Goal: Find specific page/section: Find specific page/section

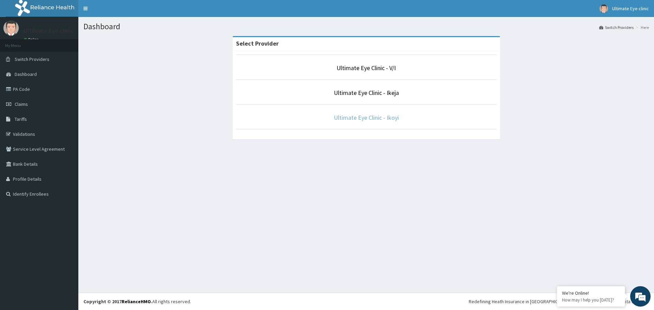
click at [374, 119] on link "Ultimate Eye Clinic - Ikoyi" at bounding box center [366, 118] width 65 height 8
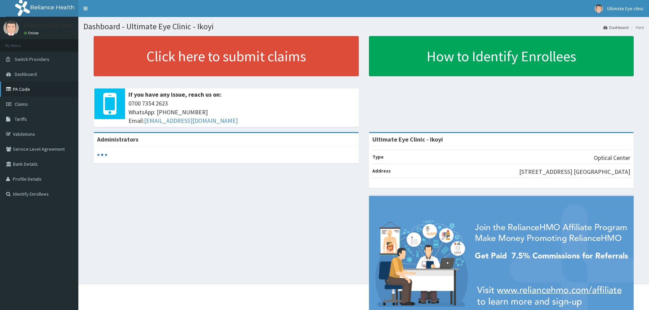
click at [18, 87] on link "PA Code" at bounding box center [39, 89] width 78 height 15
